Goal: Transaction & Acquisition: Purchase product/service

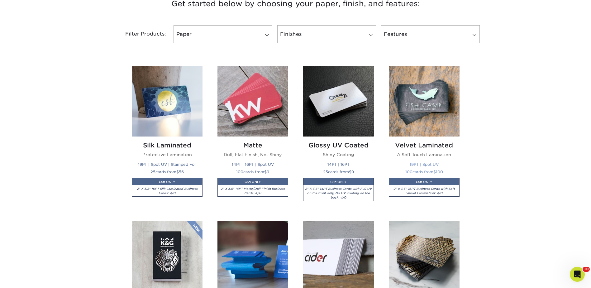
scroll to position [405, 0]
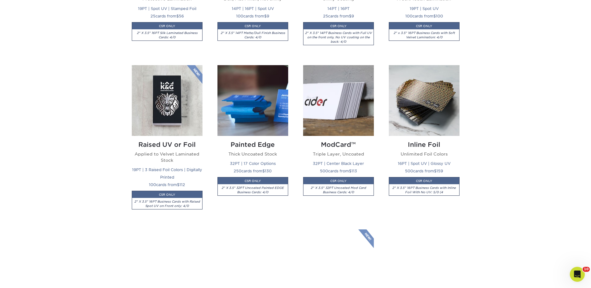
click at [416, 89] on img at bounding box center [424, 100] width 71 height 71
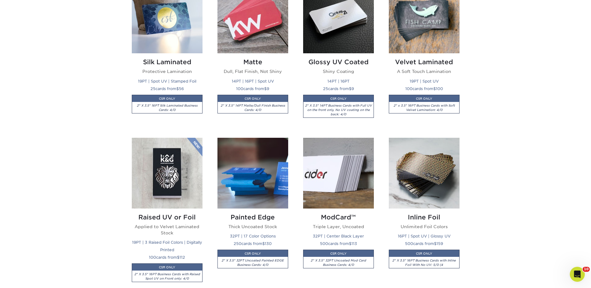
scroll to position [312, 0]
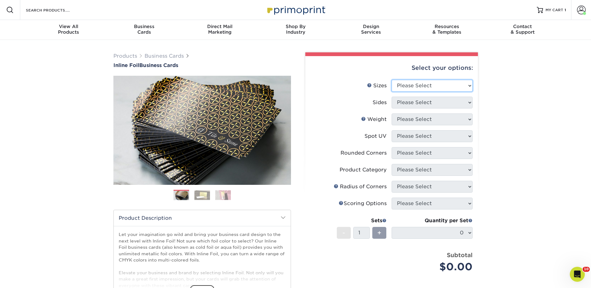
click at [413, 83] on select "Please Select 1.5" x 3.5" - Mini 1.75" x 3.5" - Mini 2" x 2" - Square 2" x 3" -…" at bounding box center [432, 86] width 81 height 12
select select "2.00x3.50"
click at [392, 80] on select "Please Select 1.5" x 3.5" - Mini 1.75" x 3.5" - Mini 2" x 2" - Square 2" x 3" -…" at bounding box center [432, 86] width 81 height 12
drag, startPoint x: 399, startPoint y: 105, endPoint x: 402, endPoint y: 109, distance: 5.1
click at [399, 105] on select "Please Select Print Both Sides - Foil Back Only Print Both Sides - Foil Both Si…" at bounding box center [432, 103] width 81 height 12
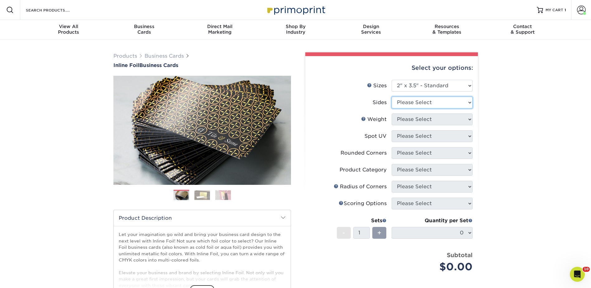
select select "2ba18f74-0f96-487e-8b6e-985b404b3305"
click at [392, 97] on select "Please Select Print Both Sides - Foil Back Only Print Both Sides - Foil Both Si…" at bounding box center [432, 103] width 81 height 12
drag, startPoint x: 404, startPoint y: 118, endPoint x: 405, endPoint y: 122, distance: 4.5
click at [404, 118] on select "Please Select 16PT" at bounding box center [432, 119] width 81 height 12
select select "16PT"
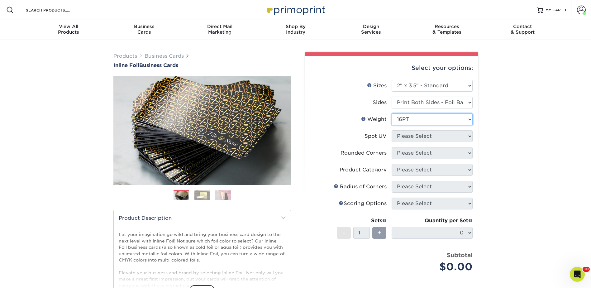
click at [392, 113] on select "Please Select 16PT" at bounding box center [432, 119] width 81 height 12
click at [404, 134] on select "Please Select No Spot UV Front and Back (Both Sides) Front Only Back Only" at bounding box center [432, 136] width 81 height 12
select select "3"
click at [392, 130] on select "Please Select No Spot UV Front and Back (Both Sides) Front Only Back Only" at bounding box center [432, 136] width 81 height 12
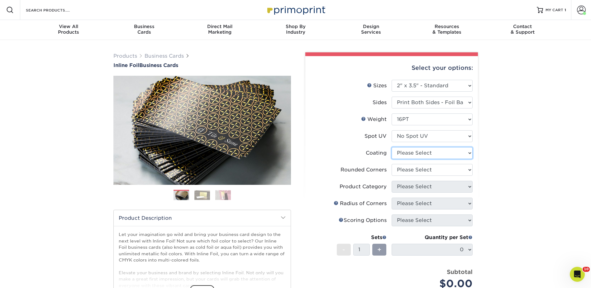
click at [407, 152] on select at bounding box center [432, 153] width 81 height 12
select select "1e8116af-acfc-44b1-83dc-8181aa338834"
click at [392, 147] on select at bounding box center [432, 153] width 81 height 12
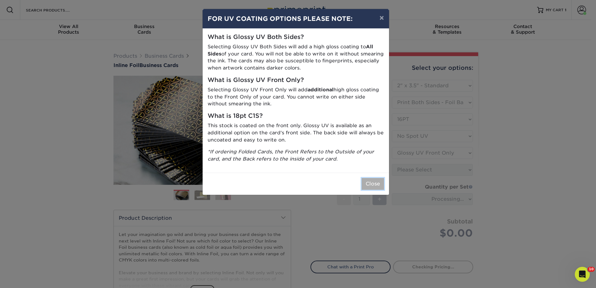
click at [378, 183] on button "Close" at bounding box center [372, 184] width 22 height 12
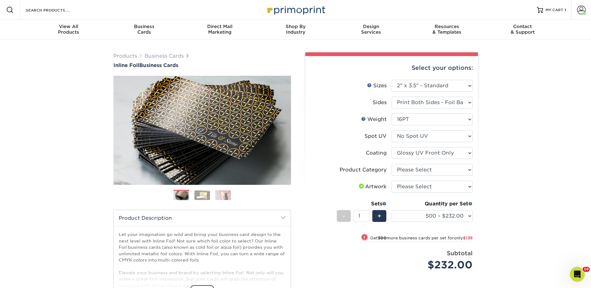
click at [156, 59] on span "Products Business Cards" at bounding box center [151, 55] width 76 height 7
click at [158, 57] on link "Business Cards" at bounding box center [164, 56] width 39 height 6
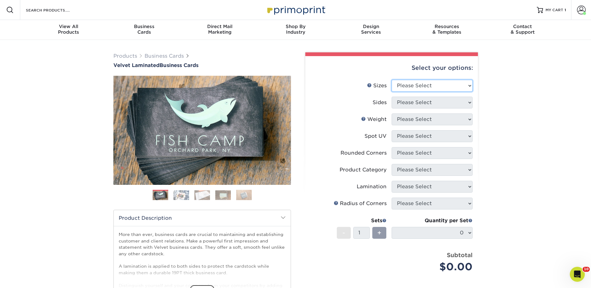
click at [418, 82] on select "Please Select 1.5" x 3.5" - Mini 1.75" x 3.5" - Mini 2" x 2" - Square 2" x 3" -…" at bounding box center [432, 86] width 81 height 12
select select "2.00x3.50"
click at [392, 80] on select "Please Select 1.5" x 3.5" - Mini 1.75" x 3.5" - Mini 2" x 2" - Square 2" x 3" -…" at bounding box center [432, 86] width 81 height 12
click at [406, 101] on select "Please Select Print Both Sides Print Front Only" at bounding box center [432, 103] width 81 height 12
select select "13abbda7-1d64-4f25-8bb2-c179b224825d"
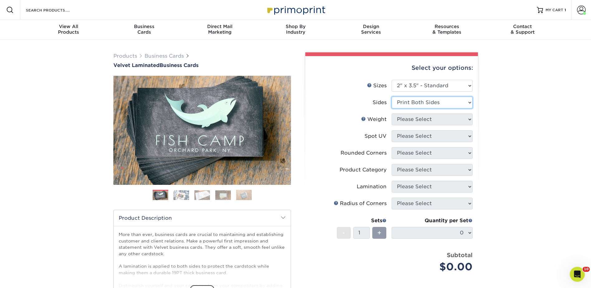
click at [392, 97] on select "Please Select Print Both Sides Print Front Only" at bounding box center [432, 103] width 81 height 12
click at [404, 119] on select "Please Select 16PT" at bounding box center [432, 119] width 81 height 12
select select "16PT"
click at [392, 113] on select "Please Select 16PT" at bounding box center [432, 119] width 81 height 12
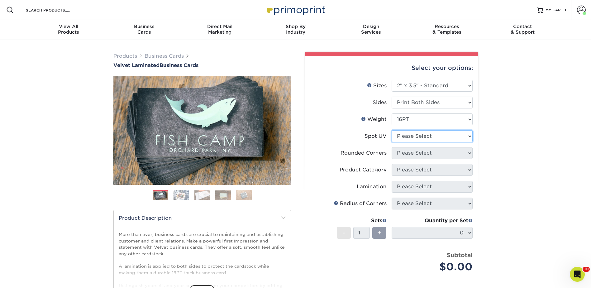
drag, startPoint x: 402, startPoint y: 134, endPoint x: 405, endPoint y: 143, distance: 9.6
click at [402, 134] on select "Please Select No Spot UV Front and Back (Both Sides) Front Only Back Only" at bounding box center [432, 136] width 81 height 12
select select "3"
click at [392, 130] on select "Please Select No Spot UV Front and Back (Both Sides) Front Only Back Only" at bounding box center [432, 136] width 81 height 12
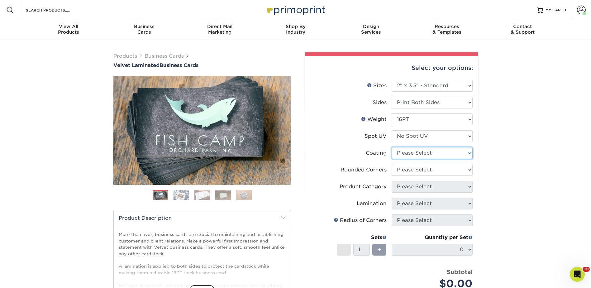
drag, startPoint x: 402, startPoint y: 151, endPoint x: 407, endPoint y: 160, distance: 10.0
click at [402, 151] on select at bounding box center [432, 153] width 81 height 12
select select "3e7618de-abca-4bda-9f97-8b9129e913d8"
click at [392, 147] on select at bounding box center [432, 153] width 81 height 12
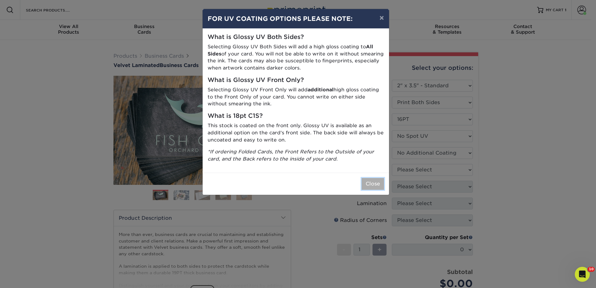
click at [368, 181] on button "Close" at bounding box center [372, 184] width 22 height 12
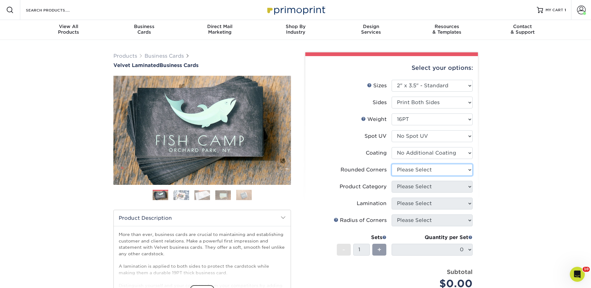
click at [412, 166] on select "Please Select Yes - Round 2 Corners Yes - Round 4 Corners No" at bounding box center [432, 170] width 81 height 12
select select "0"
click at [392, 164] on select "Please Select Yes - Round 2 Corners Yes - Round 4 Corners No" at bounding box center [432, 170] width 81 height 12
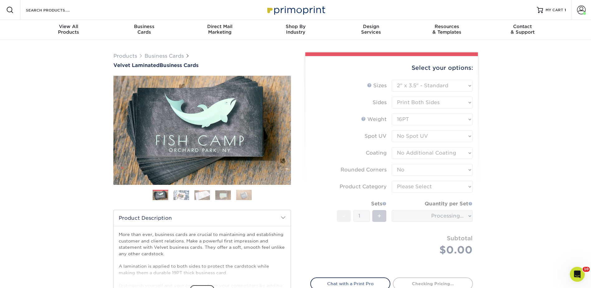
click at [407, 186] on form "Sizes Help Sizes Please Select 1.5" x 3.5" - Mini 1.75" x 3.5" - Mini 2" x 2" -…" at bounding box center [391, 175] width 163 height 190
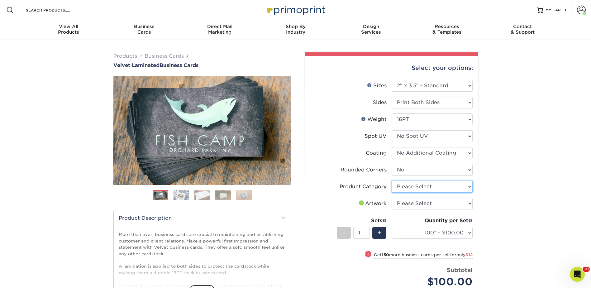
drag, startPoint x: 410, startPoint y: 187, endPoint x: 410, endPoint y: 192, distance: 5.0
click at [410, 187] on select "Please Select Business Cards" at bounding box center [432, 187] width 81 height 12
select select "3b5148f1-0588-4f88-a218-97bcfdce65c1"
click at [392, 181] on select "Please Select Business Cards" at bounding box center [432, 187] width 81 height 12
click at [405, 203] on select "Please Select I will upload files I need a design - $100" at bounding box center [432, 204] width 81 height 12
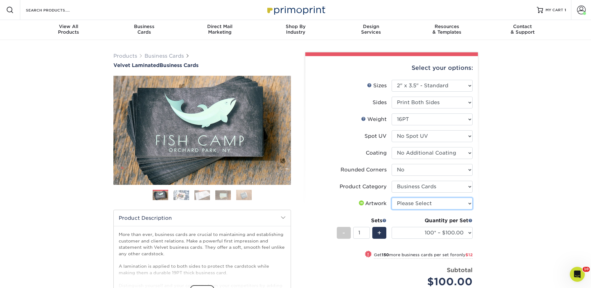
select select "upload"
click at [392, 198] on select "Please Select I will upload files I need a design - $100" at bounding box center [432, 204] width 81 height 12
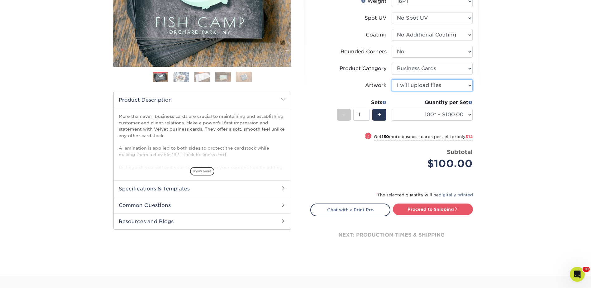
scroll to position [125, 0]
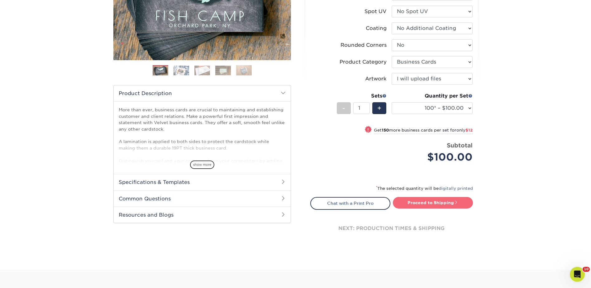
click at [435, 202] on link "Proceed to Shipping" at bounding box center [433, 202] width 80 height 11
type input "Set 1"
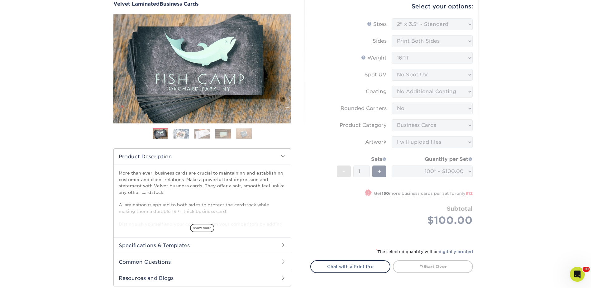
scroll to position [0, 0]
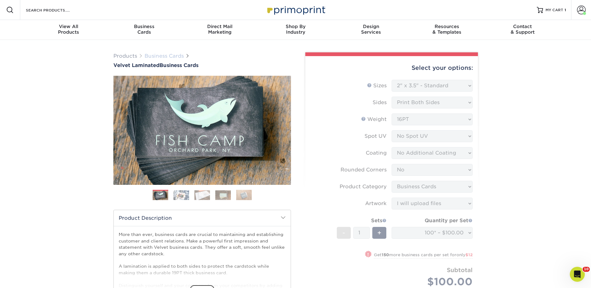
click at [155, 58] on link "Business Cards" at bounding box center [164, 56] width 39 height 6
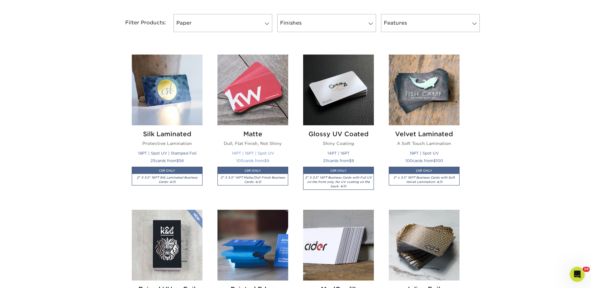
scroll to position [405, 0]
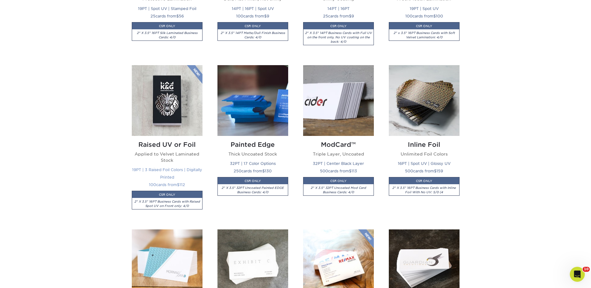
click at [163, 88] on img at bounding box center [167, 100] width 71 height 71
click at [168, 102] on img at bounding box center [167, 100] width 71 height 71
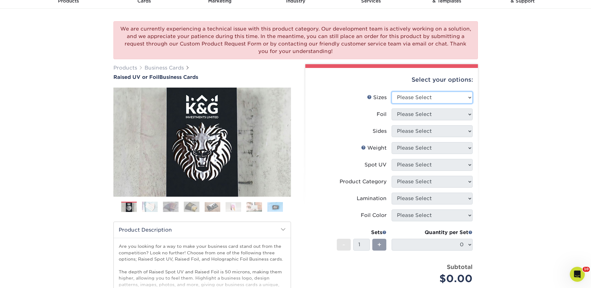
click at [405, 94] on select "Please Select 2" x 3.5" - Standard" at bounding box center [432, 98] width 81 height 12
select select "2.00x3.50"
click at [392, 92] on select "Please Select 2" x 3.5" - Standard" at bounding box center [432, 98] width 81 height 12
click at [403, 111] on select "Please Select No Yes" at bounding box center [432, 114] width 81 height 12
select select "0"
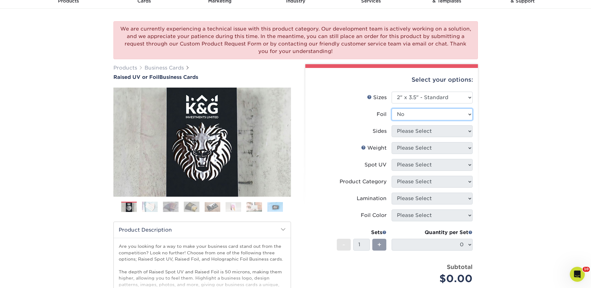
click at [392, 108] on select "Please Select No Yes" at bounding box center [432, 114] width 81 height 12
click at [404, 126] on select "Please Select Print Both Sides Print Front Only" at bounding box center [432, 131] width 81 height 12
select select "13abbda7-1d64-4f25-8bb2-c179b224825d"
click at [392, 125] on select "Please Select Print Both Sides Print Front Only" at bounding box center [432, 131] width 81 height 12
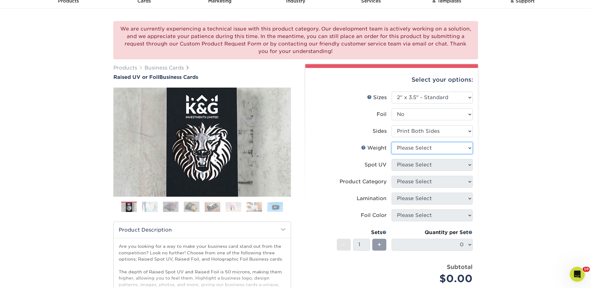
click at [402, 147] on select "Please Select 16PT" at bounding box center [432, 148] width 81 height 12
select select "16PT"
click at [392, 142] on select "Please Select 16PT" at bounding box center [432, 148] width 81 height 12
click at [400, 164] on select "Please Select No Spot UV Front Only" at bounding box center [432, 165] width 81 height 12
select select "1"
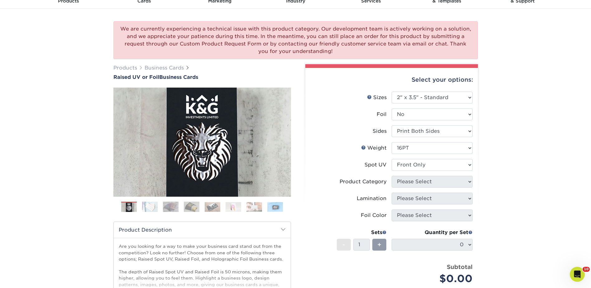
click at [392, 159] on select "Please Select No Spot UV Front Only" at bounding box center [432, 165] width 81 height 12
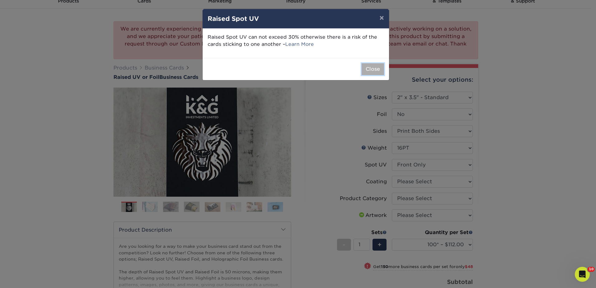
click at [372, 67] on button "Close" at bounding box center [372, 69] width 22 height 12
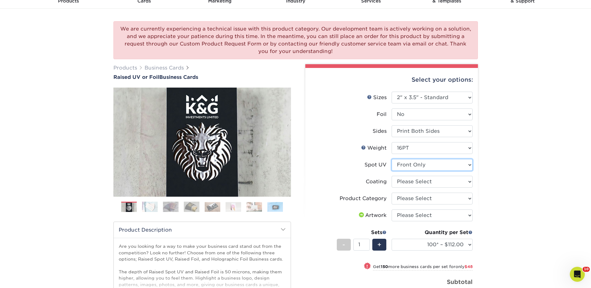
click at [428, 162] on select "Please Select No Spot UV Front Only" at bounding box center [432, 165] width 81 height 12
click at [518, 151] on div "We are currently experiencing a technical issue with this product category. Our…" at bounding box center [295, 207] width 591 height 397
click at [418, 162] on select "Please Select No Spot UV Front Only" at bounding box center [432, 165] width 81 height 12
drag, startPoint x: 418, startPoint y: 162, endPoint x: 352, endPoint y: 122, distance: 77.3
click at [418, 162] on select "Please Select No Spot UV Front Only" at bounding box center [432, 165] width 81 height 12
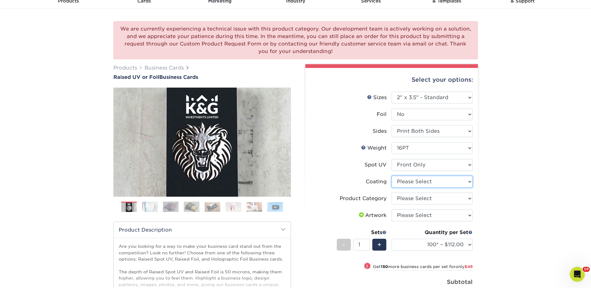
click at [408, 181] on select at bounding box center [432, 182] width 81 height 12
select select "3e7618de-abca-4bda-9f97-8b9129e913d8"
click at [392, 176] on select at bounding box center [432, 182] width 81 height 12
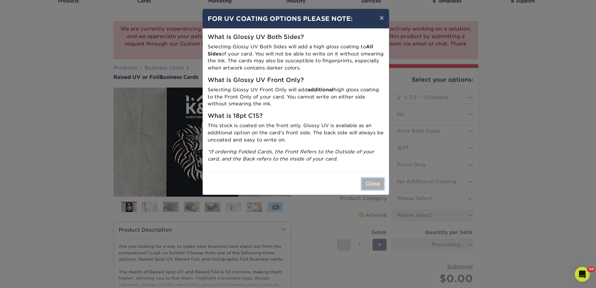
click at [373, 180] on button "Close" at bounding box center [372, 184] width 22 height 12
